Goal: Task Accomplishment & Management: Manage account settings

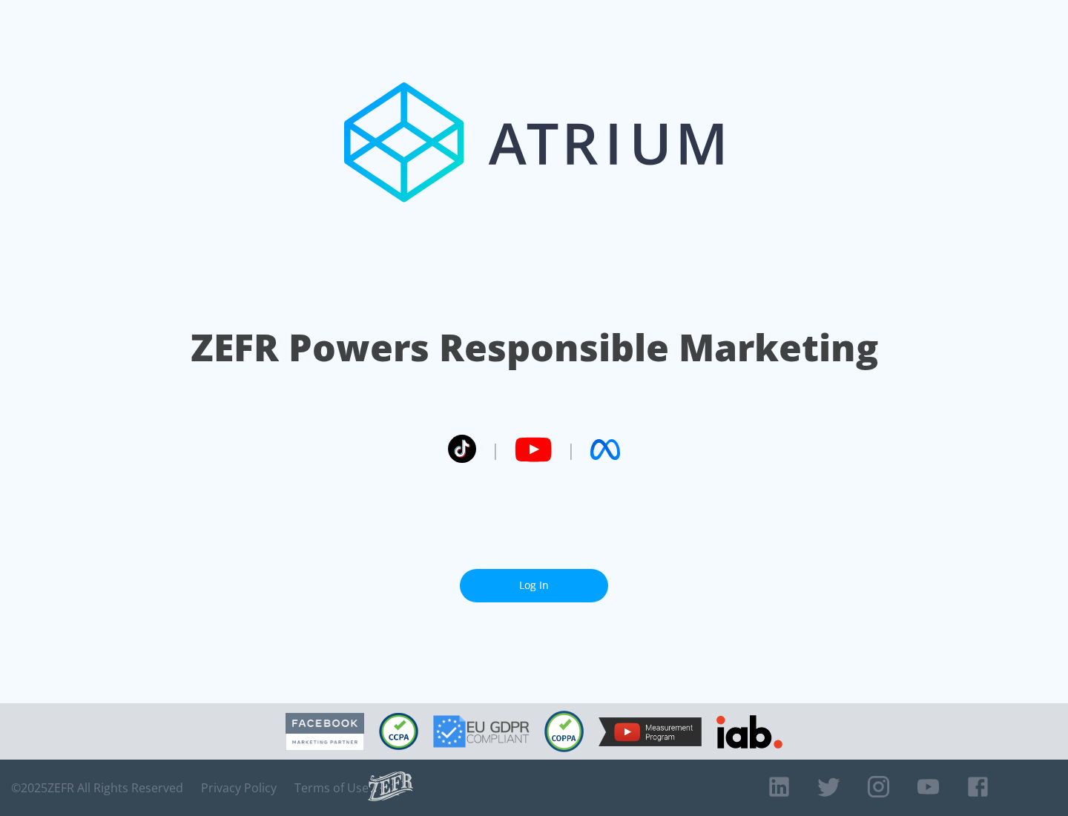
click at [534, 585] on link "Log In" at bounding box center [534, 585] width 148 height 33
